Goal: Information Seeking & Learning: Learn about a topic

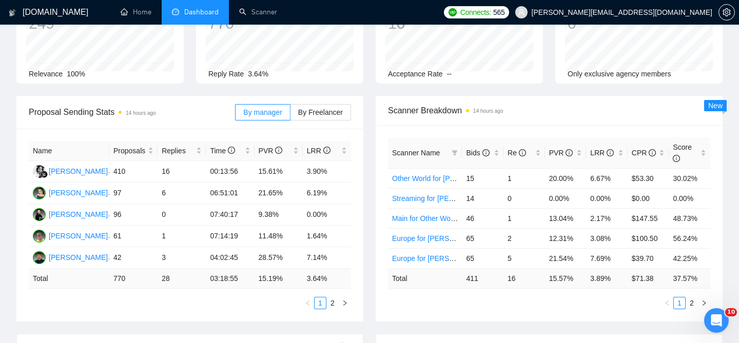
scroll to position [95, 0]
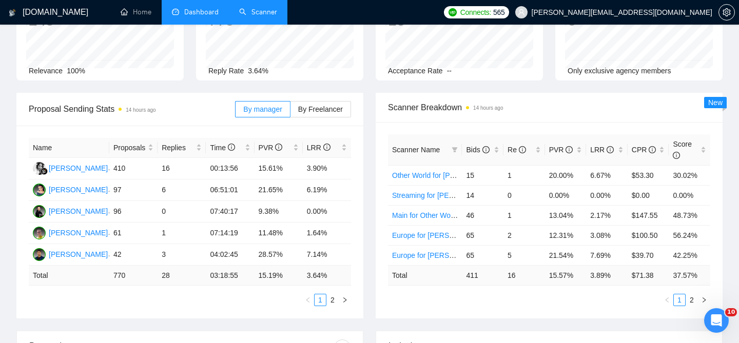
click at [250, 16] on link "Scanner" at bounding box center [258, 12] width 38 height 9
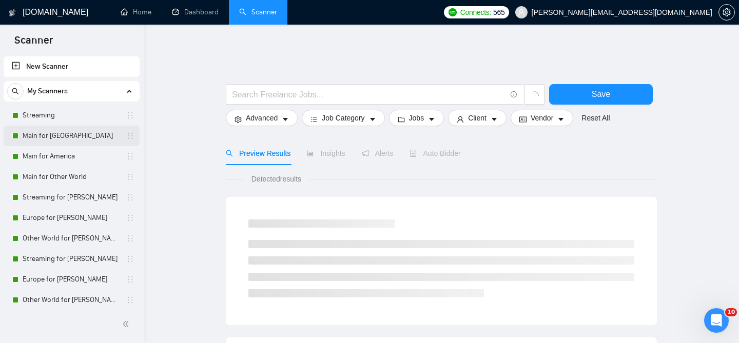
click at [75, 141] on link "Main for [GEOGRAPHIC_DATA]" at bounding box center [72, 136] width 98 height 21
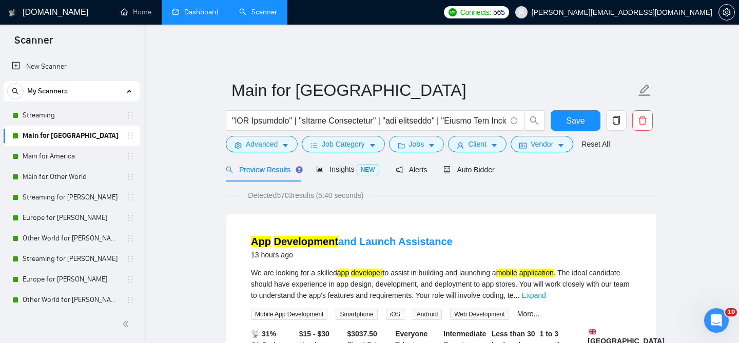
click at [197, 12] on link "Dashboard" at bounding box center [195, 12] width 47 height 9
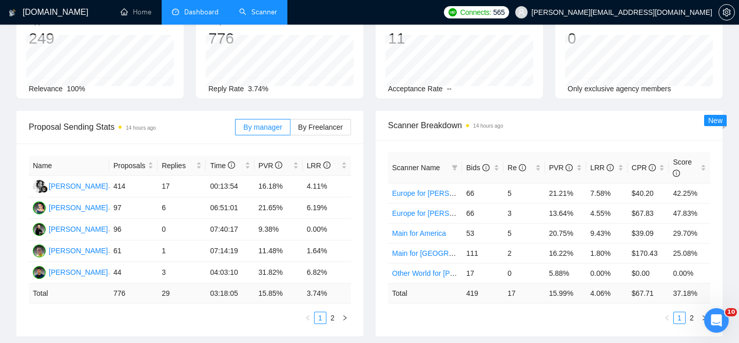
scroll to position [83, 0]
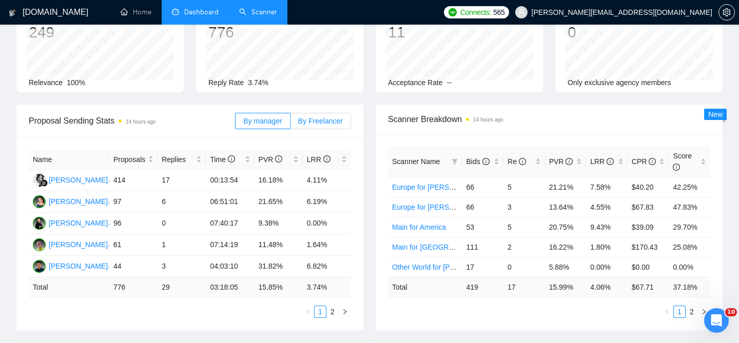
click at [308, 121] on label "By Freelancer" at bounding box center [320, 121] width 61 height 16
click at [290, 124] on input "By Freelancer" at bounding box center [290, 124] width 0 height 0
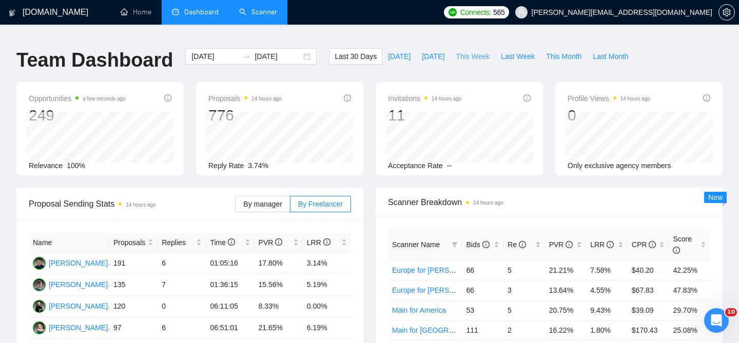
click at [481, 51] on span "This Week" at bounding box center [473, 56] width 34 height 11
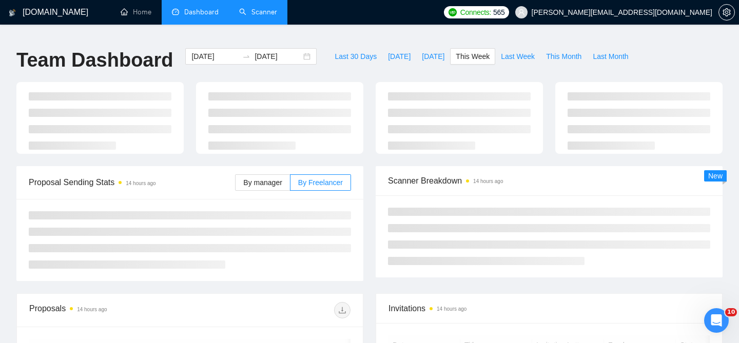
type input "[DATE]"
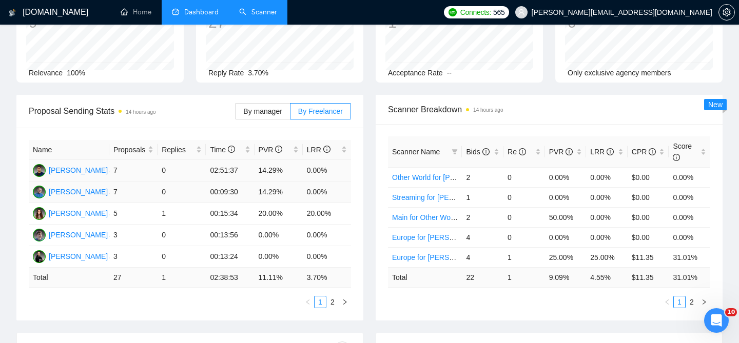
scroll to position [96, 0]
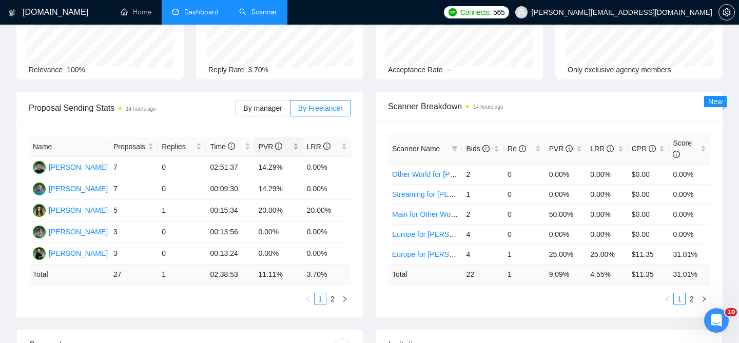
click at [296, 141] on div "PVR" at bounding box center [279, 146] width 40 height 11
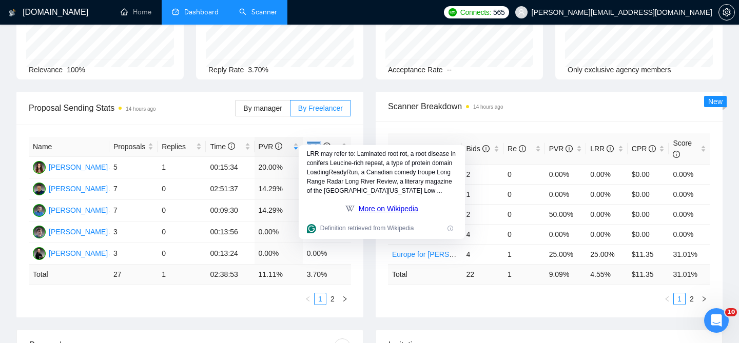
click at [359, 113] on div "Proposal Sending Stats 14 hours ago By manager By Freelancer" at bounding box center [189, 108] width 347 height 33
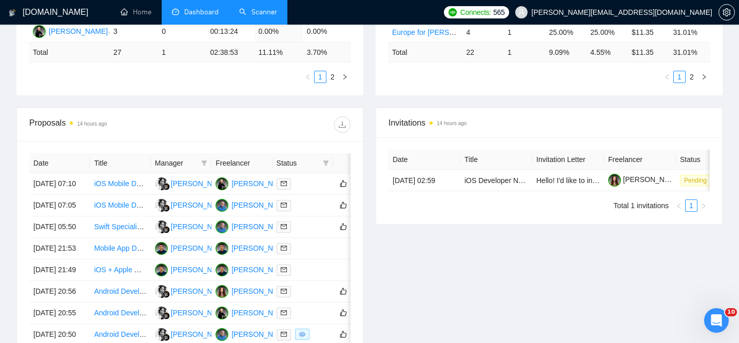
scroll to position [323, 0]
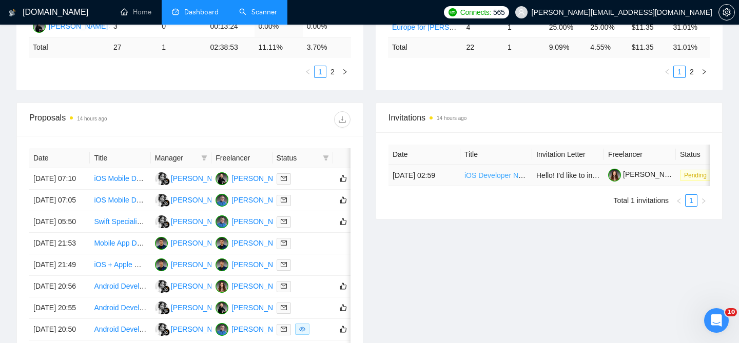
click at [501, 172] on link "iOS Developer Needed for Internal App Distribution (Enterprise / Business Manag…" at bounding box center [609, 175] width 290 height 8
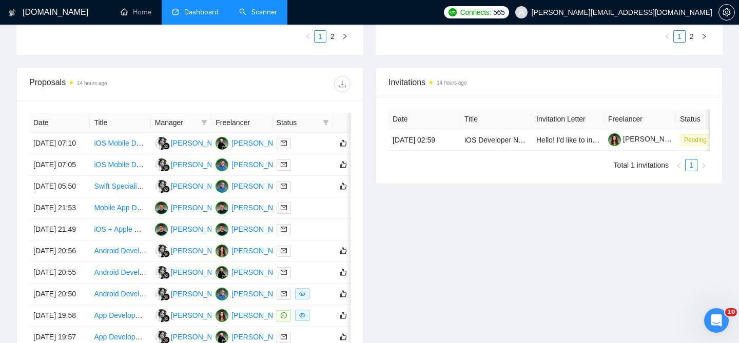
scroll to position [361, 0]
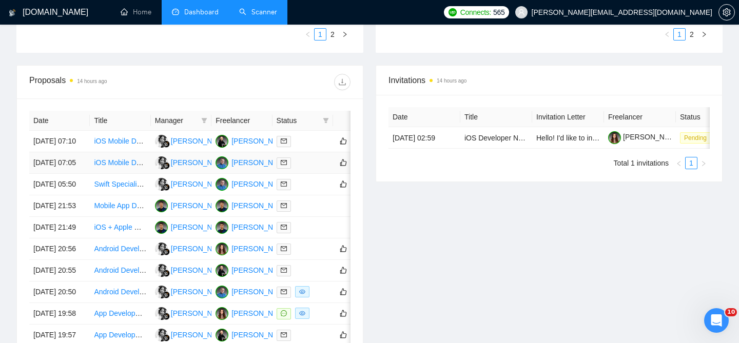
click at [124, 166] on link "iOS Mobile Developer Needed for Startup MVP" at bounding box center [169, 163] width 150 height 8
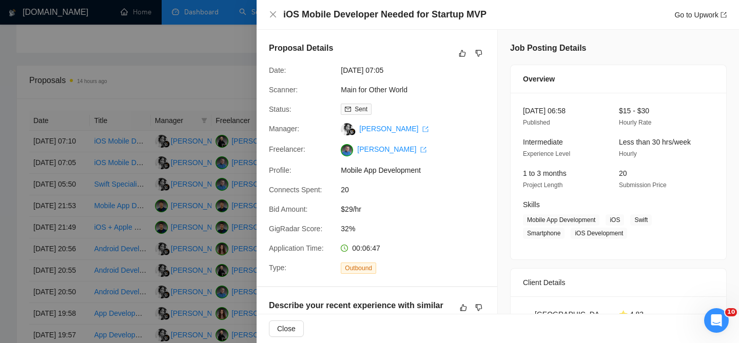
click at [172, 27] on div at bounding box center [369, 171] width 739 height 343
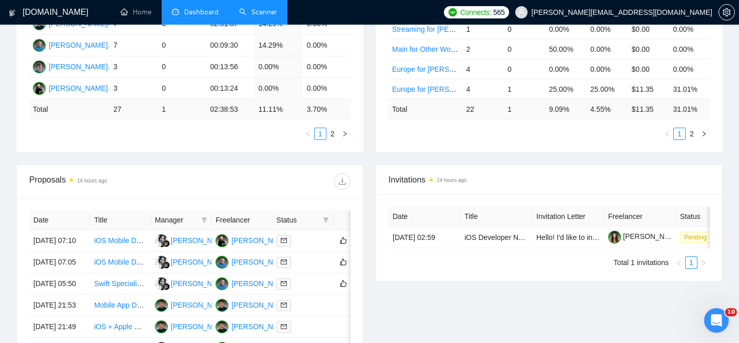
scroll to position [0, 0]
